Goal: Navigation & Orientation: Find specific page/section

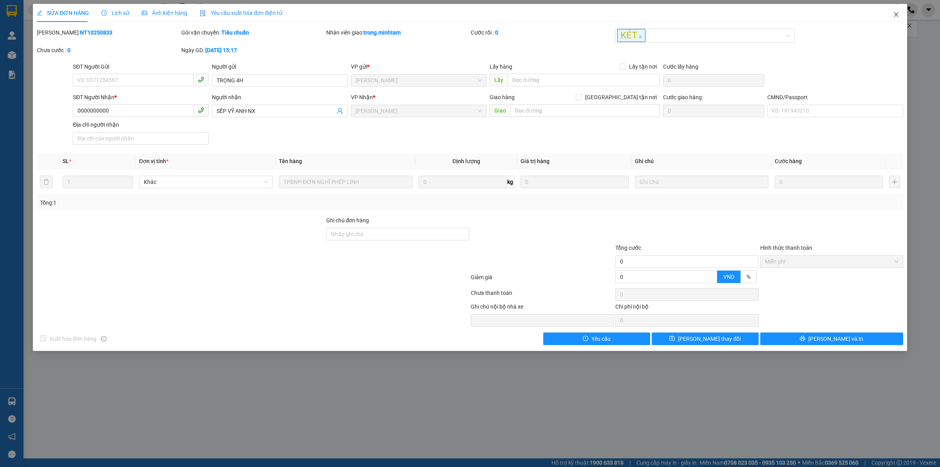
drag, startPoint x: 901, startPoint y: 16, endPoint x: 812, endPoint y: 1, distance: 91.1
click at [895, 16] on span "Close" at bounding box center [896, 15] width 22 height 22
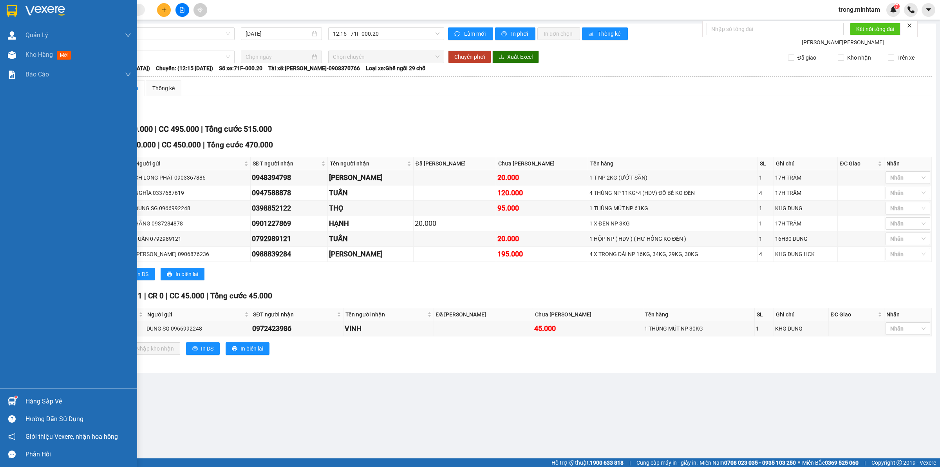
click at [53, 396] on div "Hàng sắp về" at bounding box center [78, 401] width 106 height 12
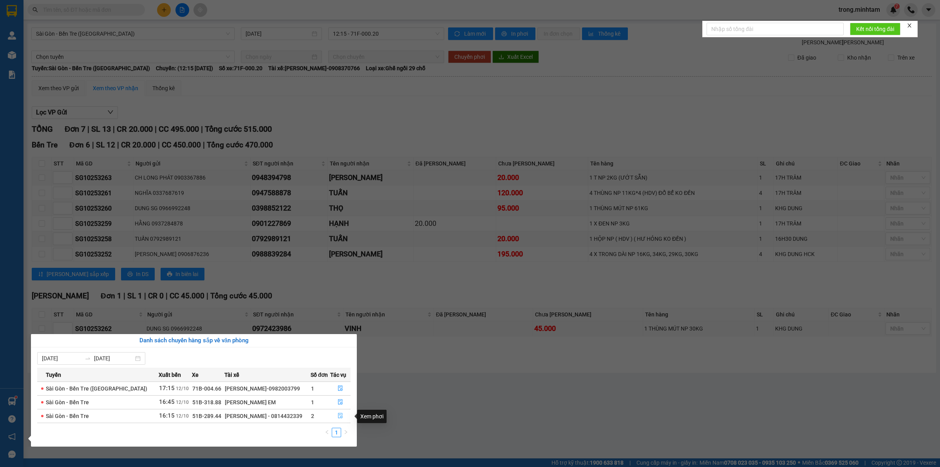
click at [339, 420] on button "button" at bounding box center [341, 415] width 20 height 13
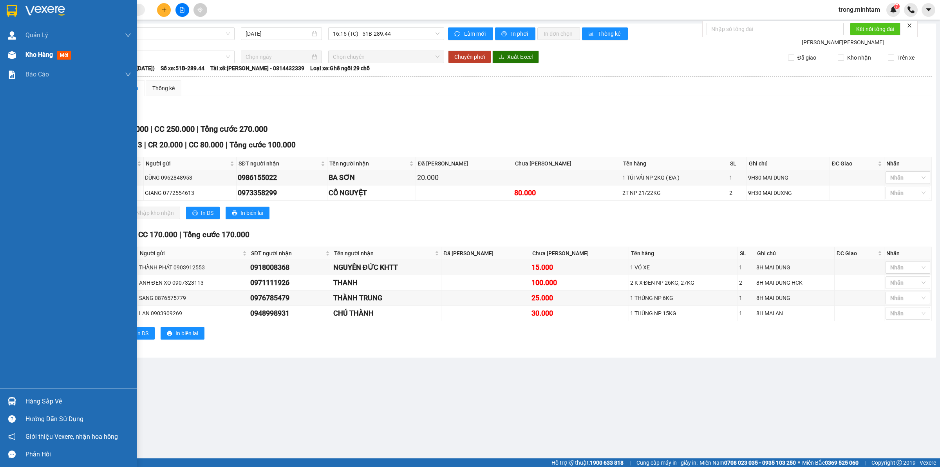
click at [29, 57] on span "Kho hàng" at bounding box center [38, 54] width 27 height 7
